Goal: Find specific page/section: Find specific page/section

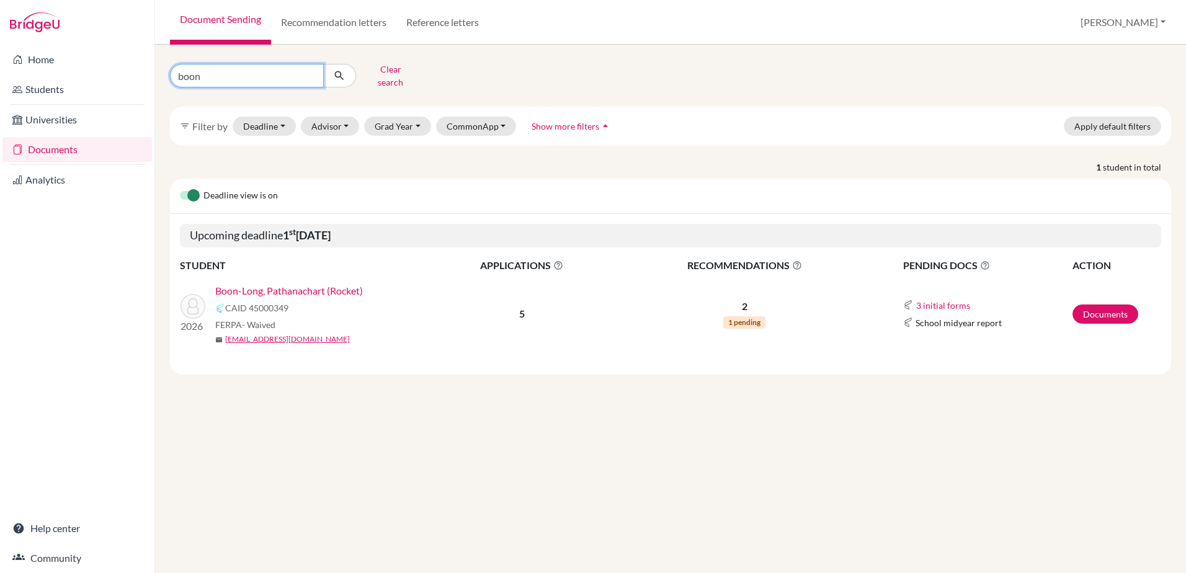
drag, startPoint x: 217, startPoint y: 76, endPoint x: 115, endPoint y: 73, distance: 101.8
click at [115, 73] on div "Home Students Universities Documents Analytics Help center Community Document S…" at bounding box center [593, 286] width 1186 height 573
type input "[PERSON_NAME]"
click button "submit" at bounding box center [339, 76] width 33 height 24
click at [277, 284] on link "[PERSON_NAME]" at bounding box center [254, 291] width 78 height 15
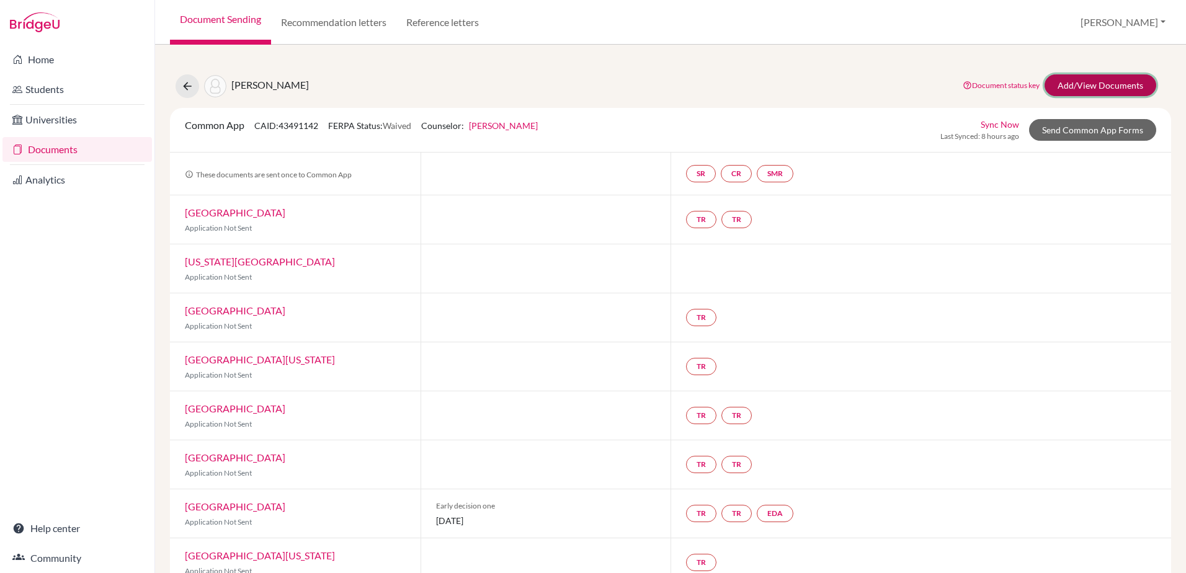
click at [1074, 80] on link "Add/View Documents" at bounding box center [1101, 85] width 112 height 22
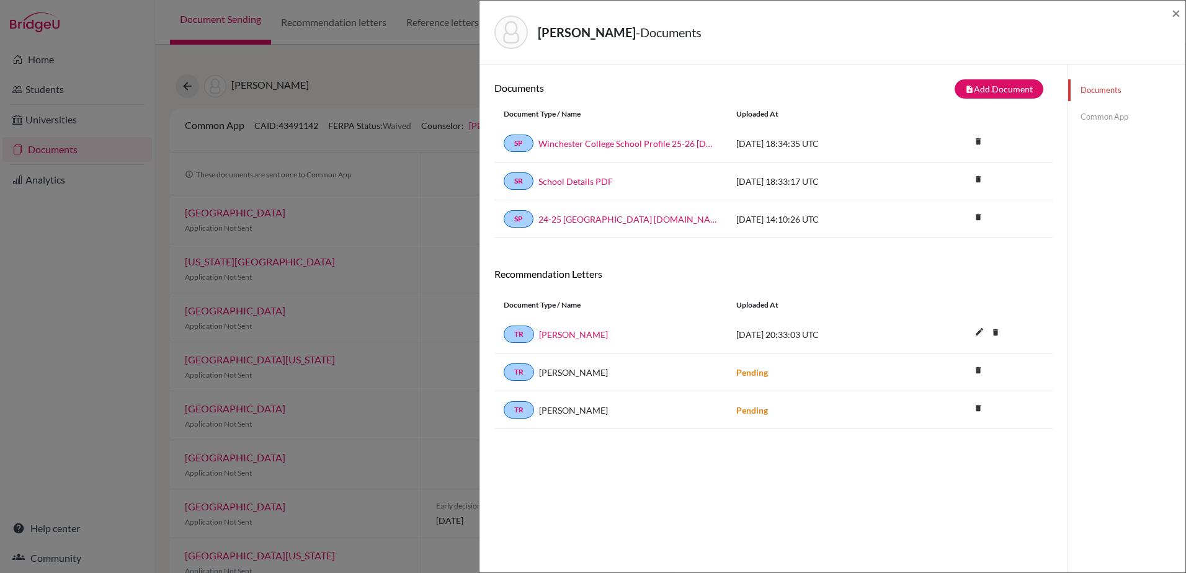
click at [1170, 13] on div "Wong, Matthew - Documents ×" at bounding box center [833, 32] width 696 height 53
click at [1172, 13] on span "×" at bounding box center [1176, 13] width 9 height 18
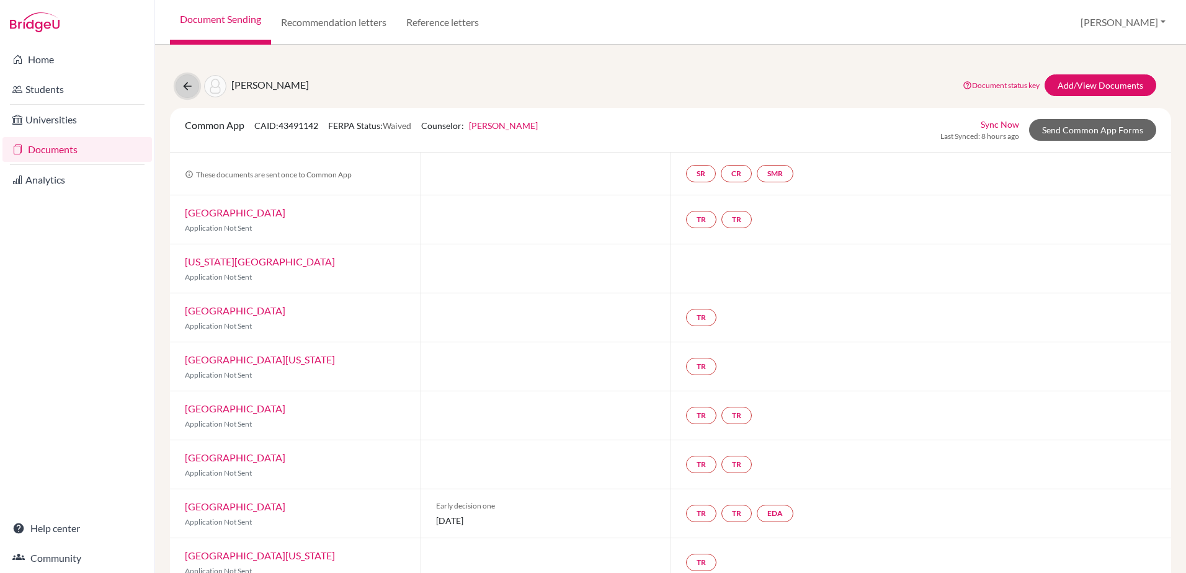
click at [189, 82] on icon at bounding box center [187, 86] width 12 height 12
